Goal: Check status

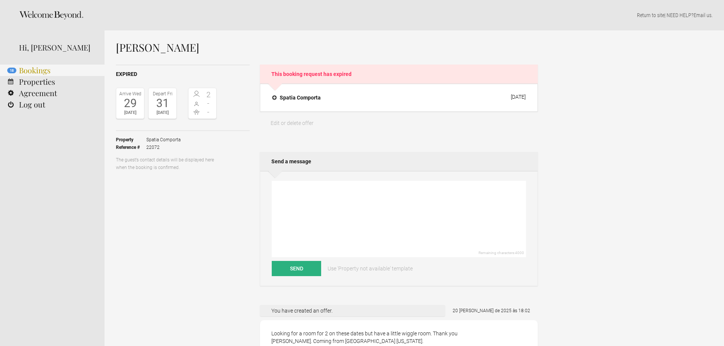
click at [39, 73] on link "18 Bookings" at bounding box center [52, 70] width 105 height 11
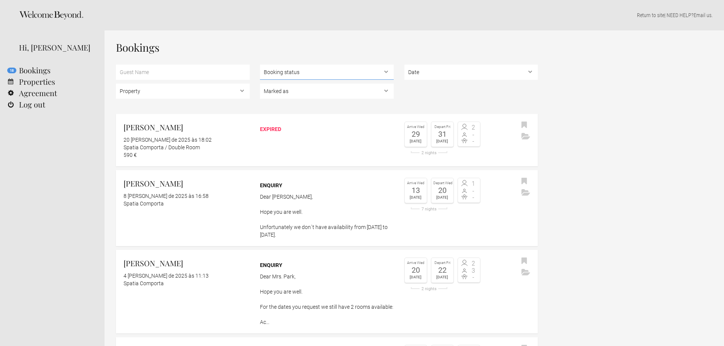
click at [282, 76] on select "Booking status Pending bookings , Confirmed bookings , Unsuccessful bookings" at bounding box center [327, 72] width 134 height 15
select select "confirmed"
click at [260, 65] on select "Booking status Pending bookings , Confirmed bookings , Unsuccessful bookings" at bounding box center [327, 72] width 134 height 15
